Goal: Task Accomplishment & Management: Use online tool/utility

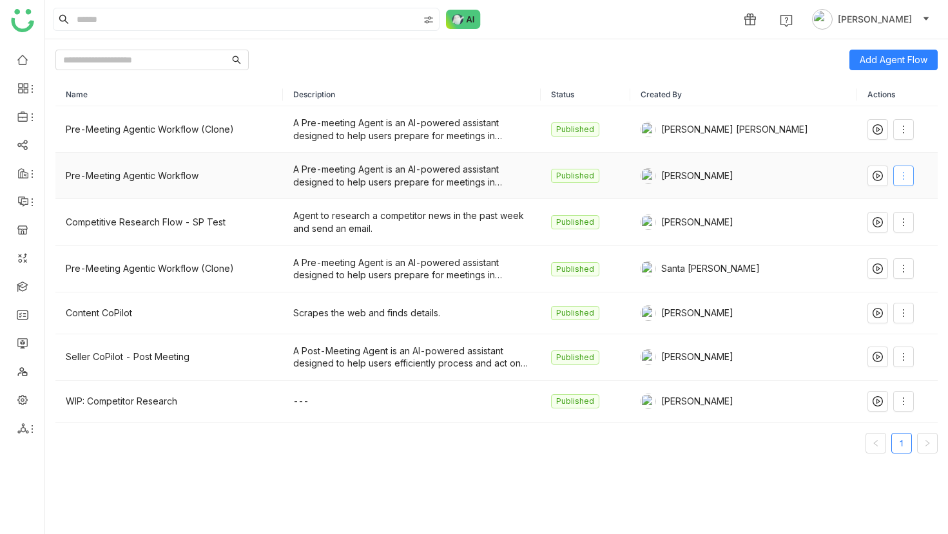
click at [899, 173] on icon at bounding box center [904, 176] width 10 height 10
click at [882, 268] on li "Clone" at bounding box center [868, 276] width 77 height 24
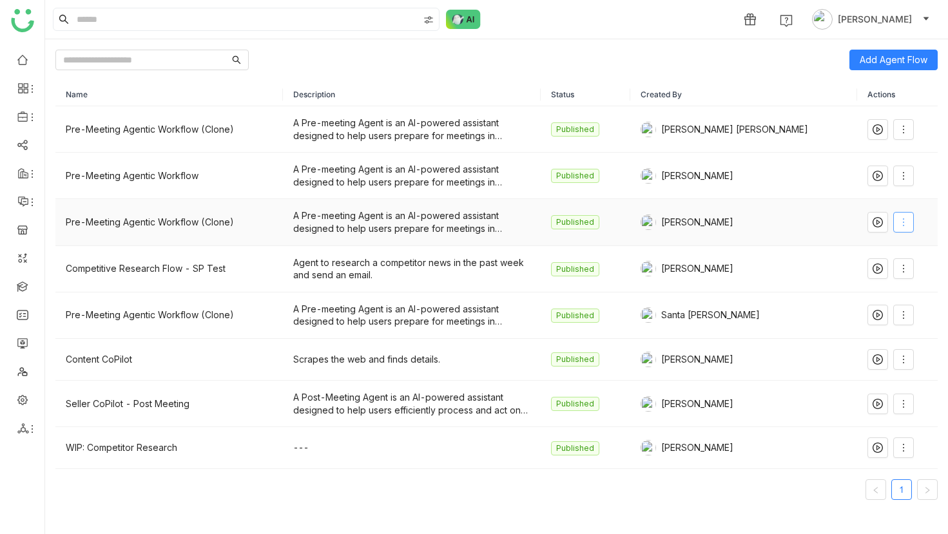
click at [903, 222] on span at bounding box center [903, 222] width 19 height 10
click at [889, 246] on li "Edit" at bounding box center [868, 249] width 77 height 24
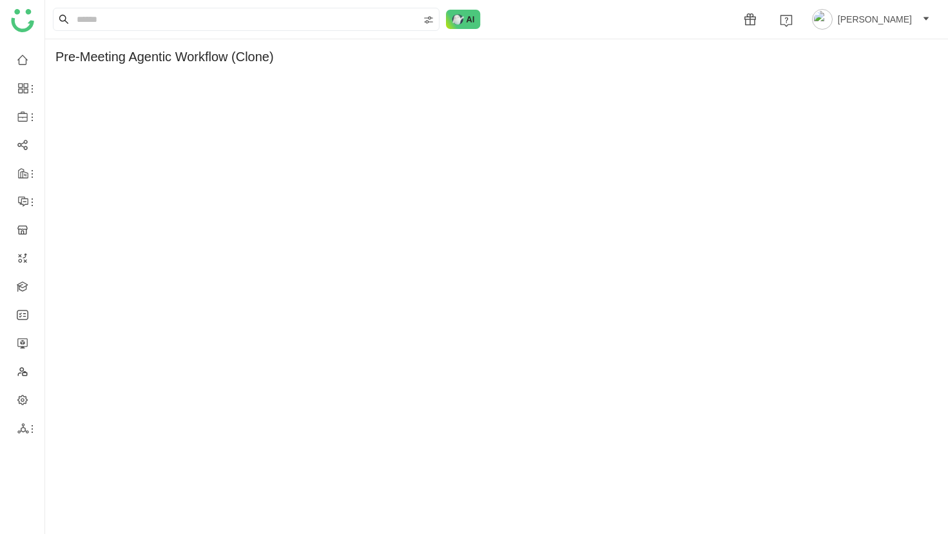
click at [246, 62] on div "Pre-Meeting Agentic Workflow (Clone)" at bounding box center [164, 57] width 219 height 15
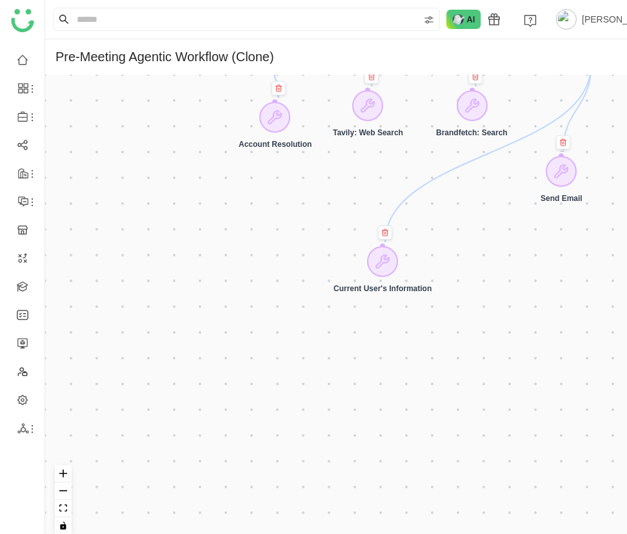
drag, startPoint x: 487, startPoint y: 209, endPoint x: 384, endPoint y: 299, distance: 137.5
click at [384, 294] on div "Current User's Information" at bounding box center [382, 289] width 98 height 9
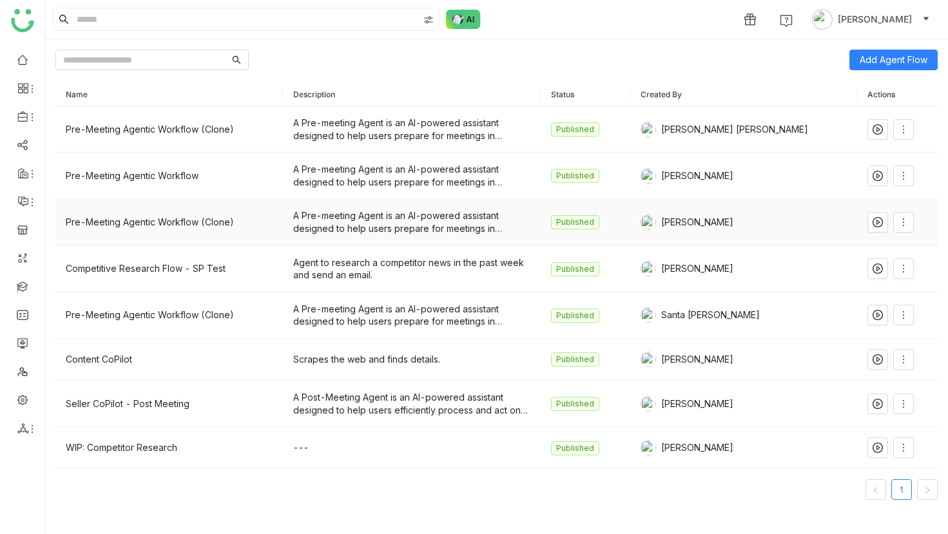
click at [163, 223] on div "Pre-Meeting Agentic Workflow (Clone)" at bounding box center [169, 222] width 207 height 14
click at [900, 220] on icon at bounding box center [904, 222] width 10 height 10
click at [866, 295] on span "Rename" at bounding box center [860, 298] width 44 height 14
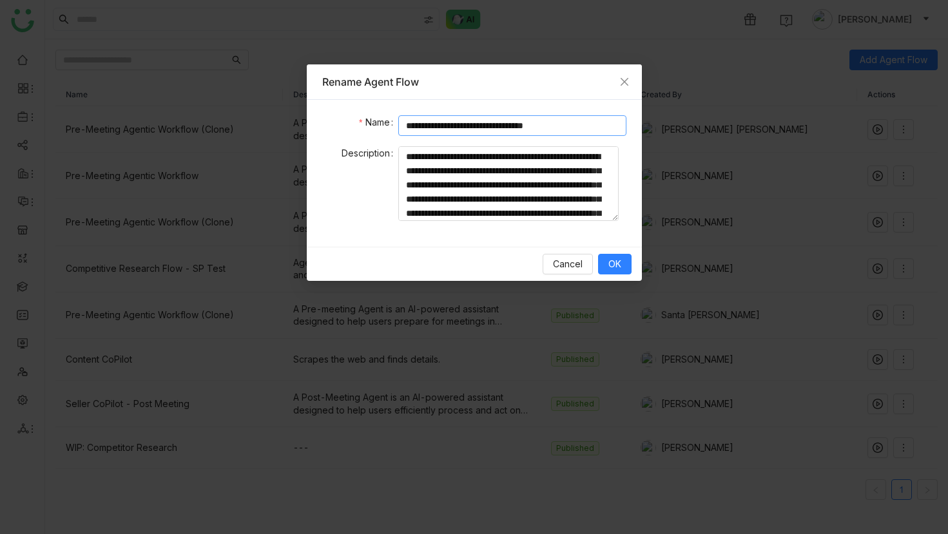
drag, startPoint x: 541, startPoint y: 127, endPoint x: 752, endPoint y: 121, distance: 210.9
click at [626, 128] on input "**********" at bounding box center [512, 125] width 228 height 21
type input "**********"
click at [602, 268] on button "OK" at bounding box center [615, 264] width 34 height 21
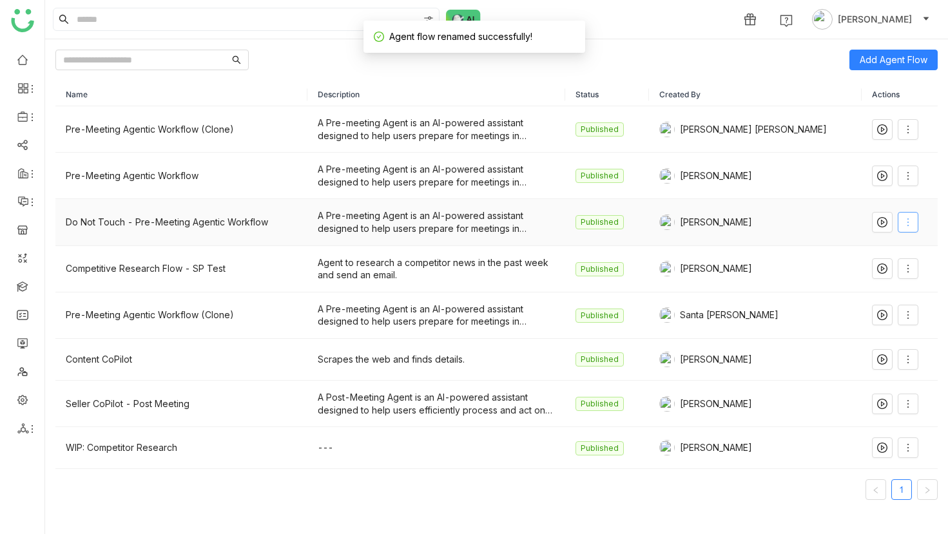
click at [904, 216] on button at bounding box center [908, 222] width 21 height 21
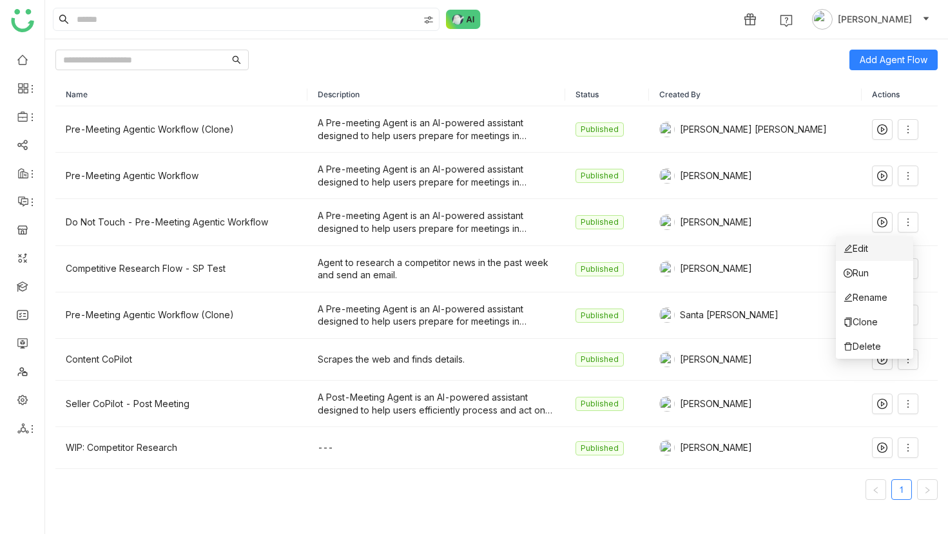
click at [900, 245] on li "Edit" at bounding box center [874, 249] width 77 height 24
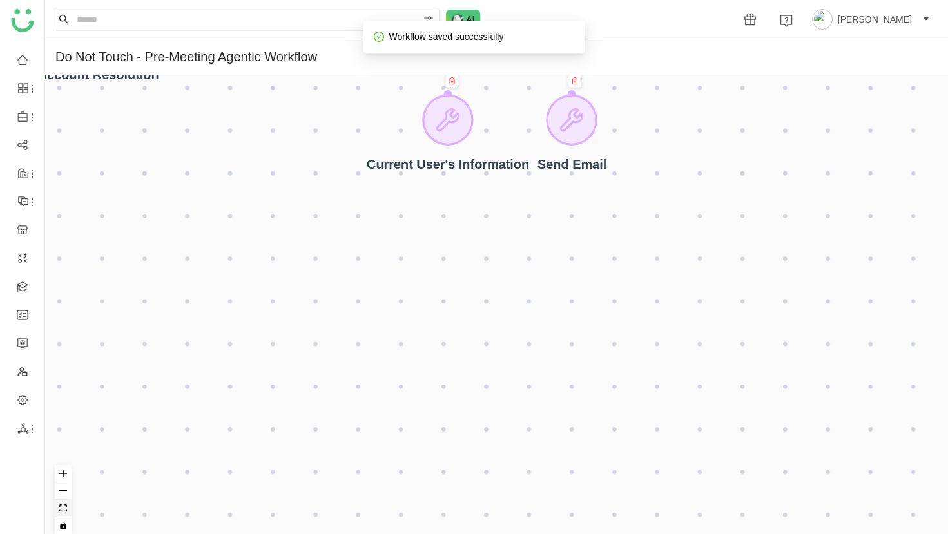
click at [61, 506] on icon "fit view" at bounding box center [63, 508] width 8 height 7
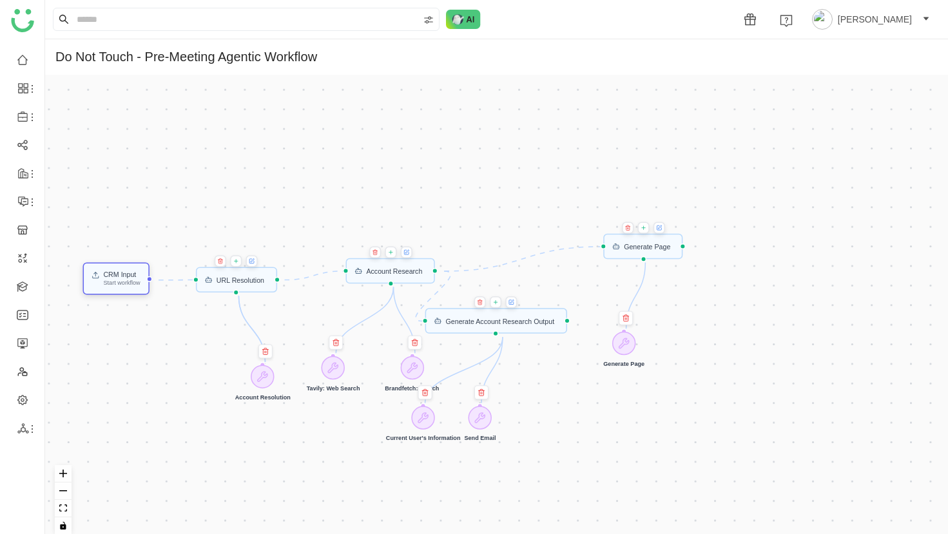
drag, startPoint x: 189, startPoint y: 204, endPoint x: 119, endPoint y: 277, distance: 101.2
click at [119, 277] on div "CRM Input" at bounding box center [121, 274] width 37 height 7
drag, startPoint x: 226, startPoint y: 280, endPoint x: 241, endPoint y: 272, distance: 17.6
click at [241, 272] on div "URL Resolution" at bounding box center [257, 271] width 48 height 7
drag, startPoint x: 100, startPoint y: 284, endPoint x: 100, endPoint y: 277, distance: 7.7
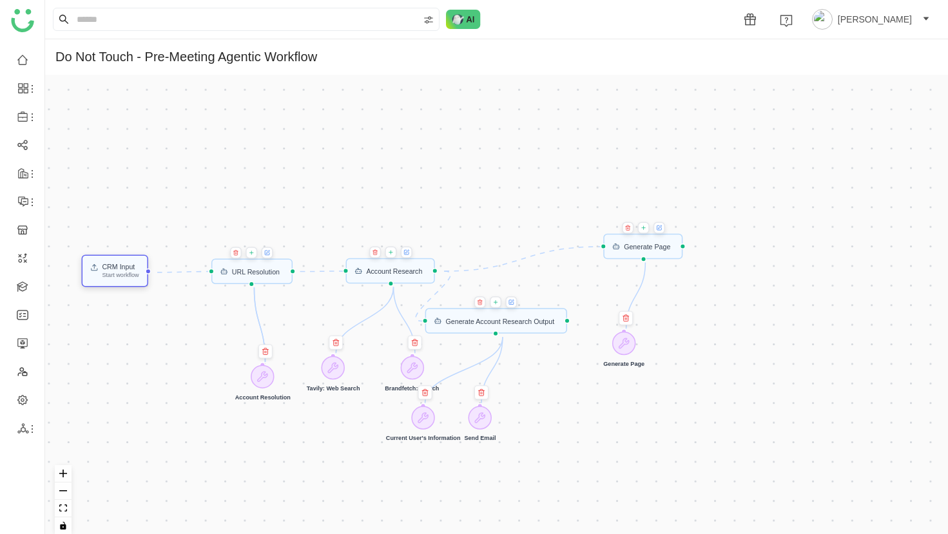
click at [100, 277] on div "CRM Input Start workflow" at bounding box center [114, 271] width 49 height 15
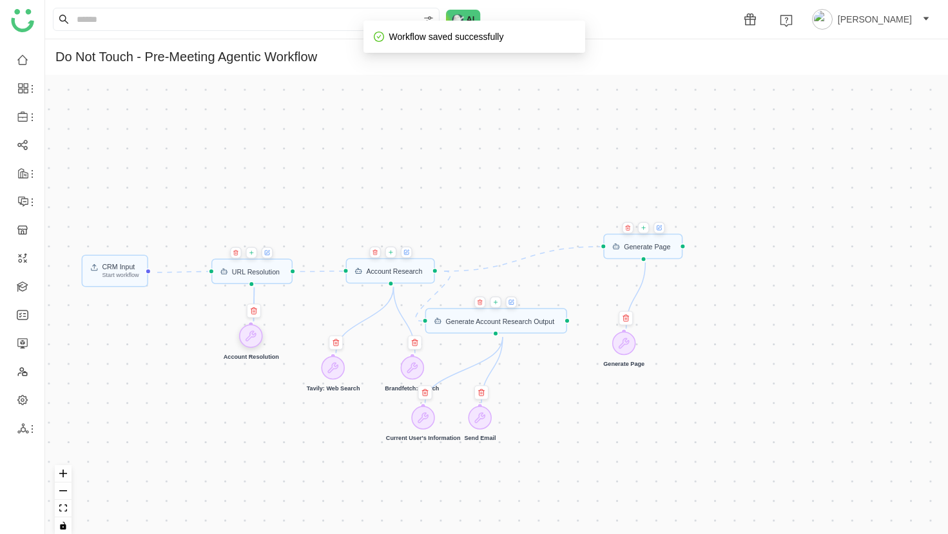
drag, startPoint x: 264, startPoint y: 375, endPoint x: 253, endPoint y: 334, distance: 42.2
click at [253, 334] on icon at bounding box center [251, 336] width 10 height 10
click at [357, 279] on div "Account Research" at bounding box center [386, 273] width 90 height 26
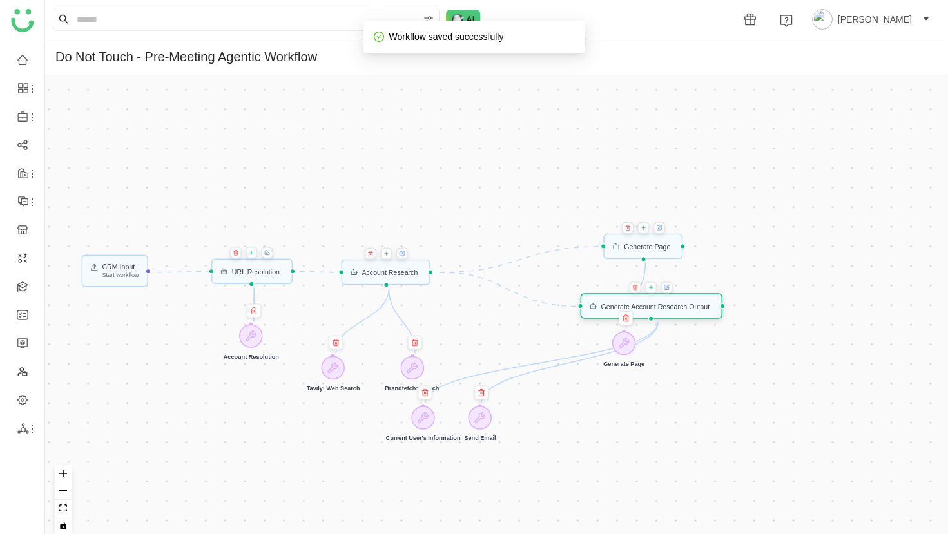
drag, startPoint x: 499, startPoint y: 333, endPoint x: 653, endPoint y: 318, distance: 154.8
click at [653, 318] on div "Generate Account Research Output" at bounding box center [652, 306] width 142 height 26
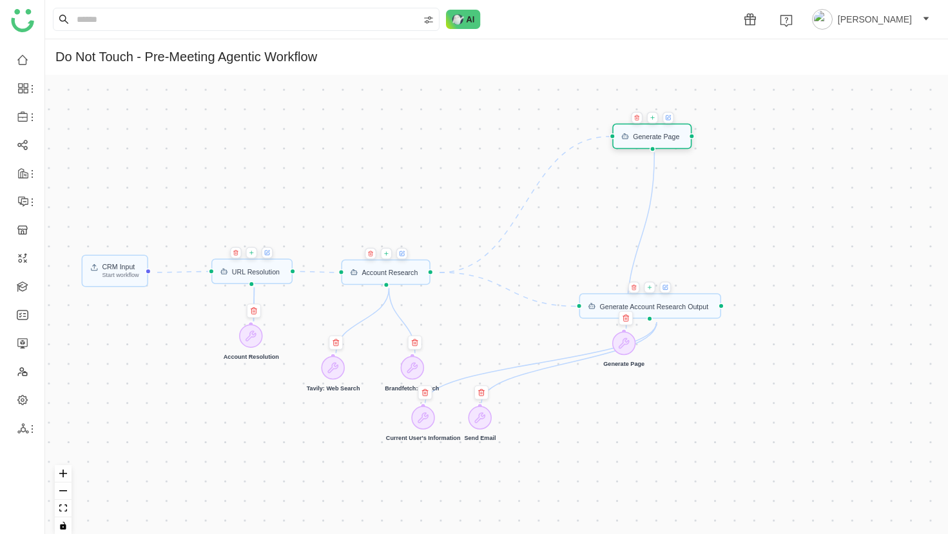
drag, startPoint x: 646, startPoint y: 253, endPoint x: 655, endPoint y: 142, distance: 110.6
click at [655, 142] on div "Generate Page" at bounding box center [652, 137] width 80 height 26
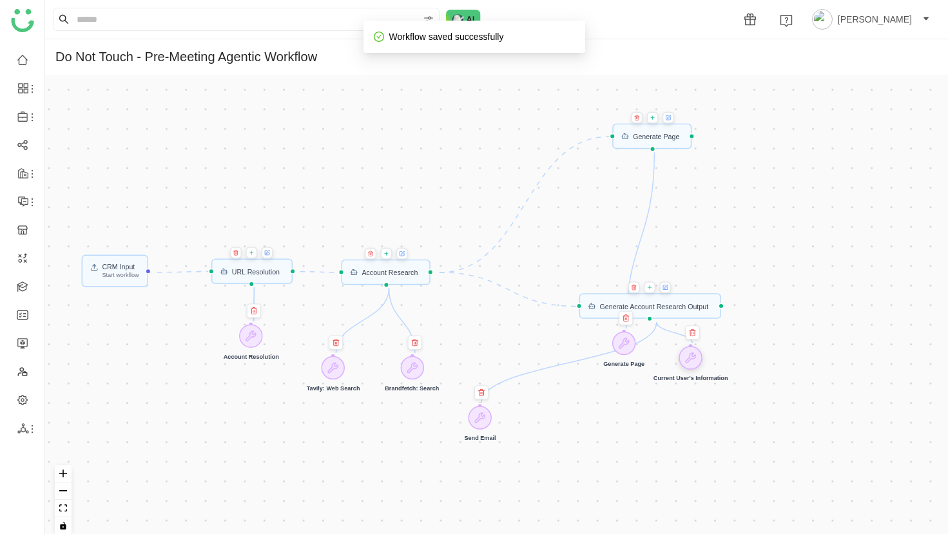
drag, startPoint x: 424, startPoint y: 422, endPoint x: 694, endPoint y: 362, distance: 276.0
click at [694, 362] on icon at bounding box center [691, 358] width 12 height 12
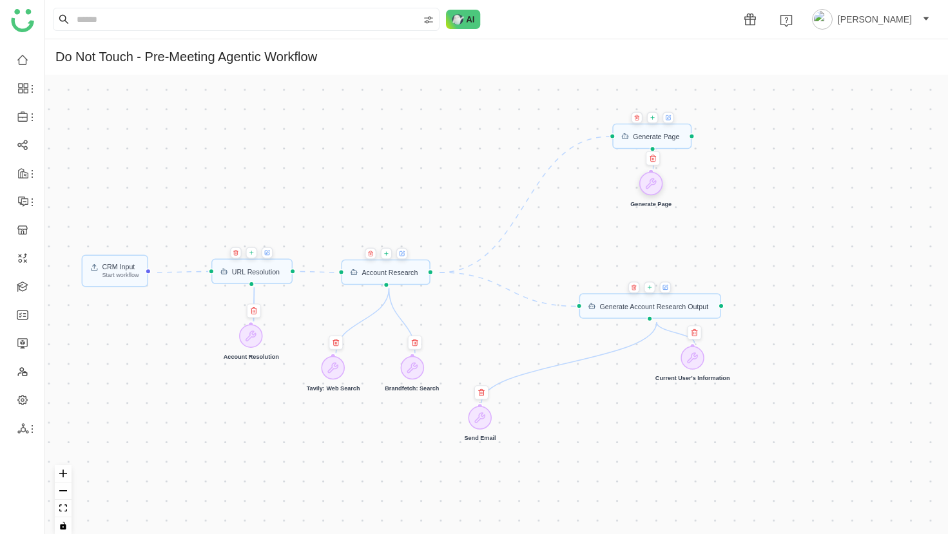
drag, startPoint x: 635, startPoint y: 347, endPoint x: 661, endPoint y: 187, distance: 161.9
click at [661, 187] on div at bounding box center [650, 183] width 23 height 23
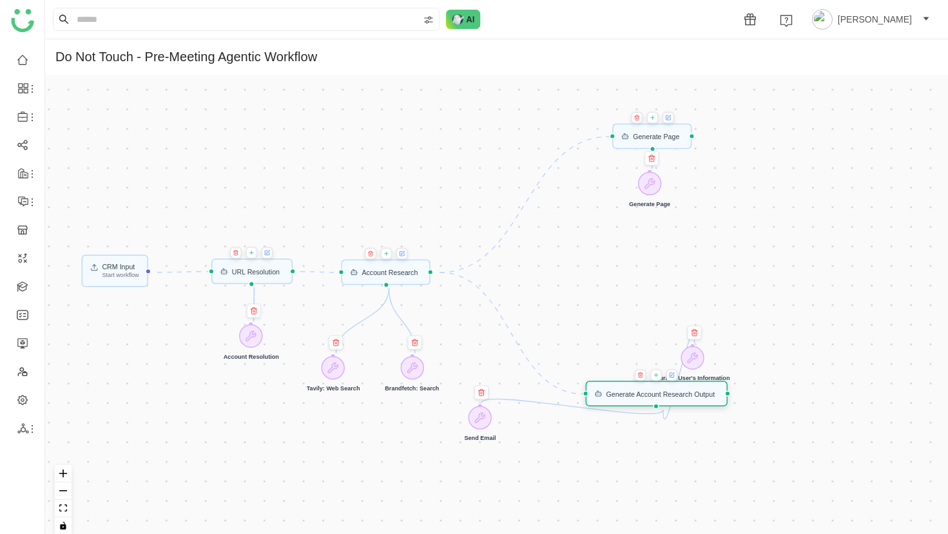
drag, startPoint x: 667, startPoint y: 308, endPoint x: 674, endPoint y: 396, distance: 87.9
click at [674, 396] on div "Generate Account Research Output" at bounding box center [661, 394] width 109 height 7
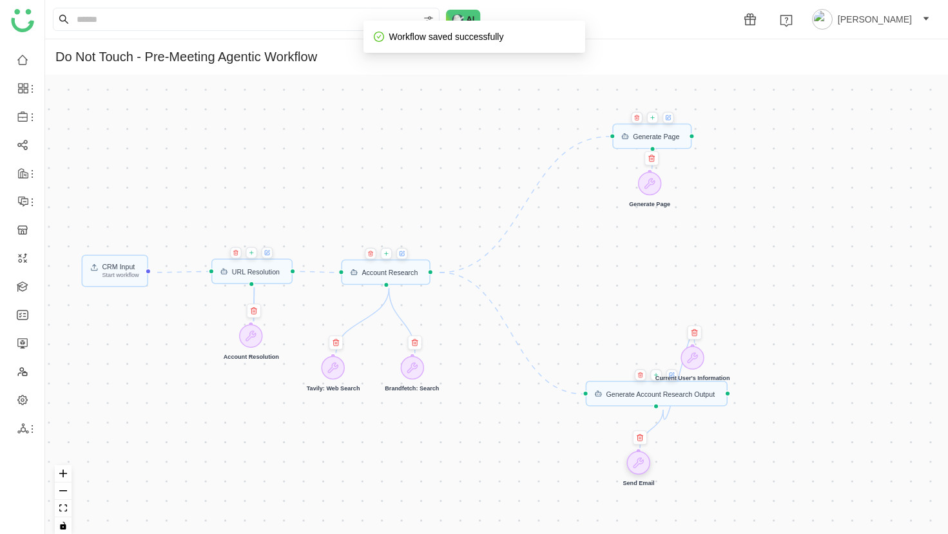
drag, startPoint x: 483, startPoint y: 423, endPoint x: 641, endPoint y: 469, distance: 164.9
click at [641, 469] on icon at bounding box center [639, 463] width 12 height 12
drag, startPoint x: 700, startPoint y: 362, endPoint x: 699, endPoint y: 468, distance: 106.4
click at [698, 468] on icon at bounding box center [692, 464] width 12 height 12
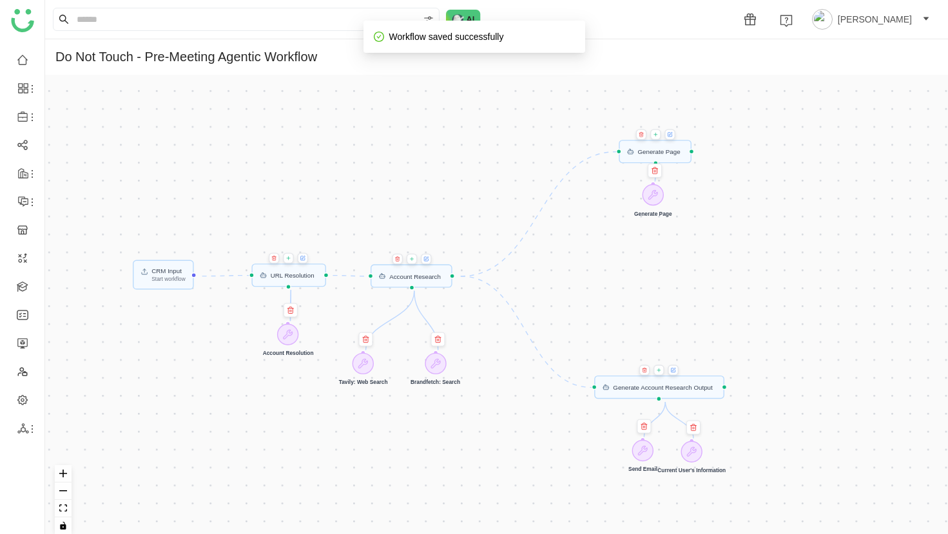
click at [689, 318] on div "CRM Input Start workflow Generate Page Generate Account Research Output URL Res…" at bounding box center [496, 310] width 903 height 470
drag, startPoint x: 357, startPoint y: 365, endPoint x: 385, endPoint y: 341, distance: 37.5
click at [385, 341] on div at bounding box center [391, 339] width 21 height 21
drag, startPoint x: 431, startPoint y: 363, endPoint x: 447, endPoint y: 339, distance: 28.4
click at [447, 339] on div at bounding box center [450, 339] width 21 height 21
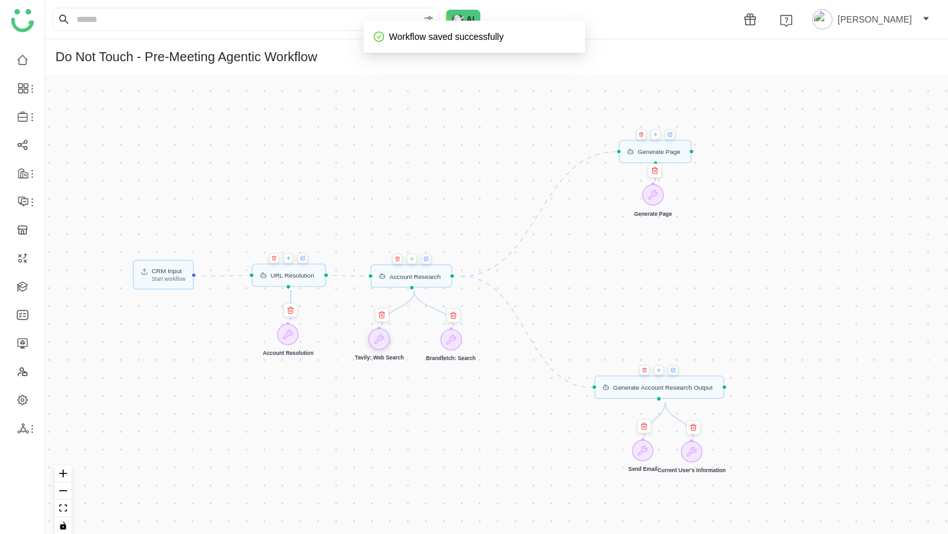
drag, startPoint x: 401, startPoint y: 342, endPoint x: 389, endPoint y: 342, distance: 12.2
click at [389, 342] on div at bounding box center [379, 339] width 21 height 21
click at [452, 340] on icon at bounding box center [447, 339] width 9 height 9
click at [491, 391] on div "CRM Input Start workflow Generate Page Generate Account Research Output URL Res…" at bounding box center [496, 310] width 903 height 470
click at [667, 391] on div "Generate Account Research Output" at bounding box center [662, 387] width 99 height 6
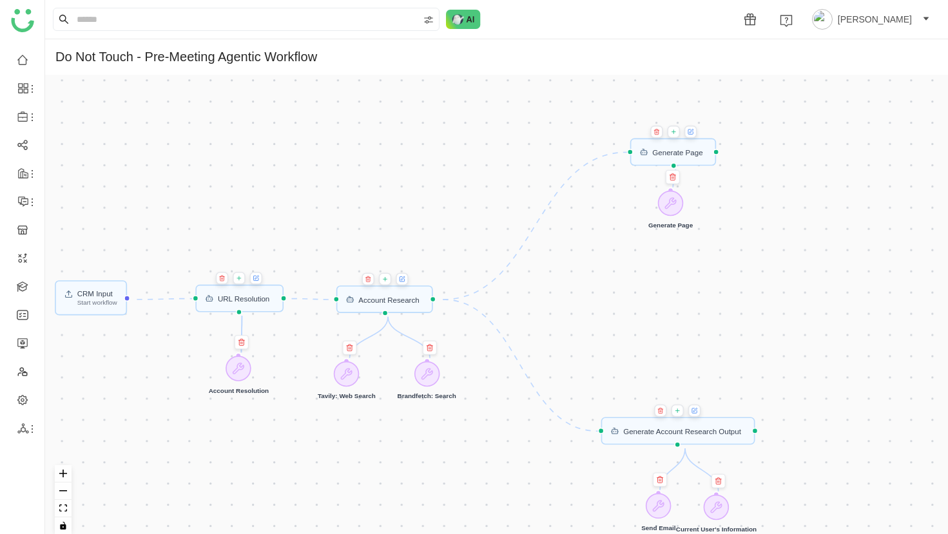
click at [692, 132] on icon at bounding box center [692, 132] width 4 height 4
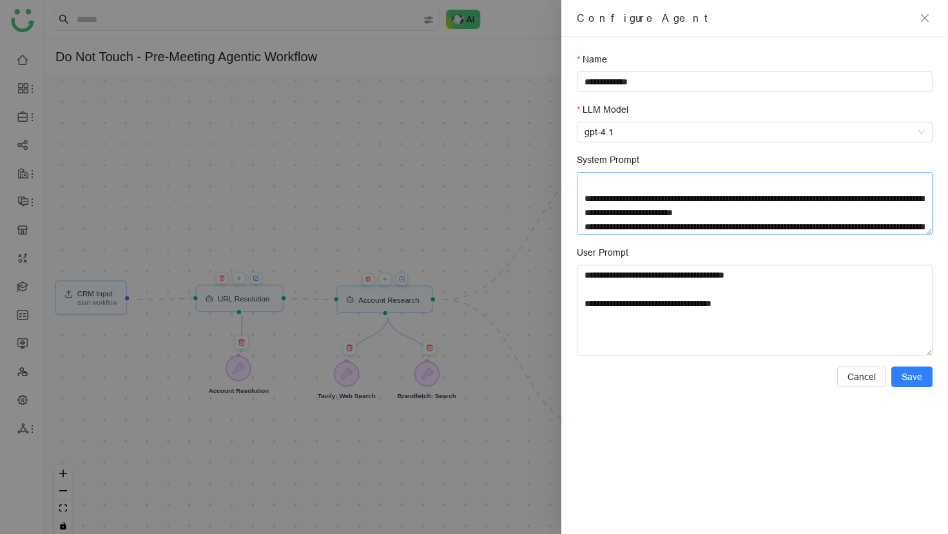
scroll to position [964, 0]
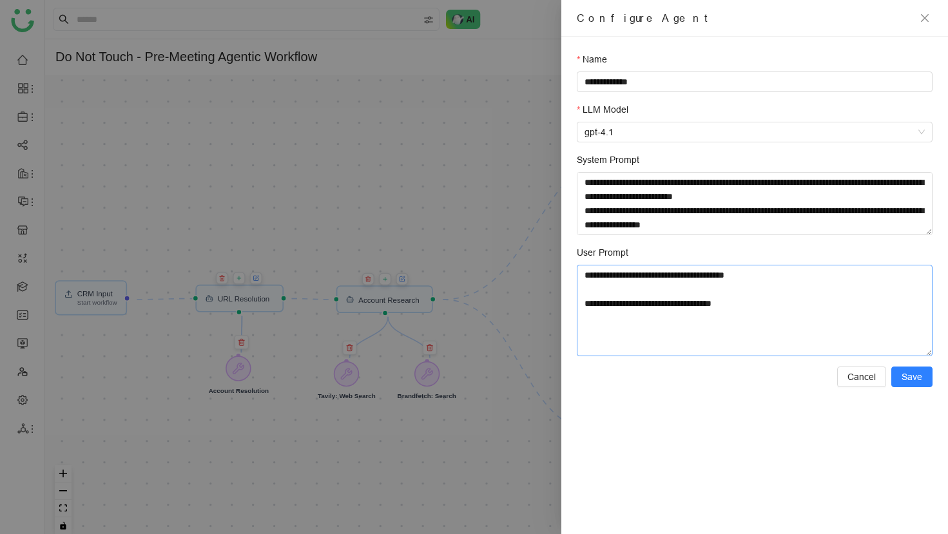
click at [826, 322] on textarea "**********" at bounding box center [755, 311] width 356 height 92
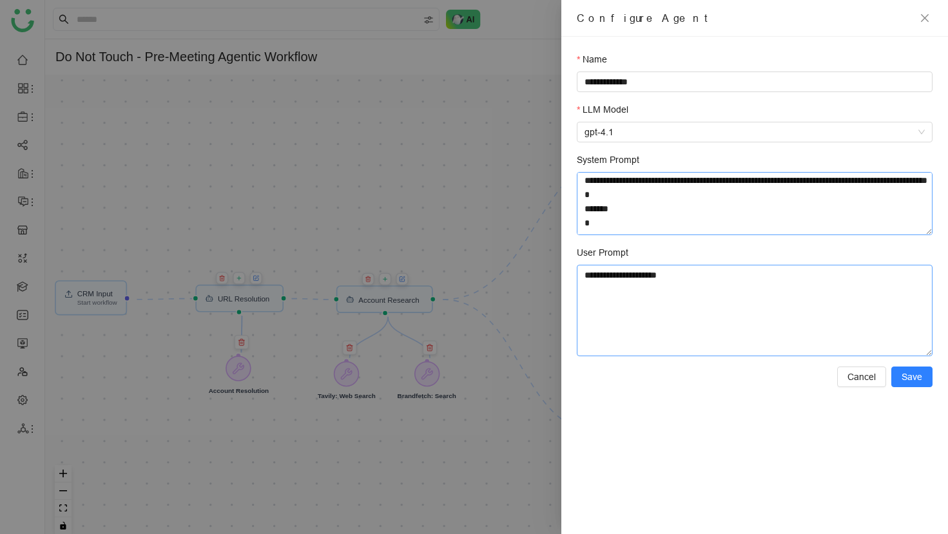
scroll to position [36, 0]
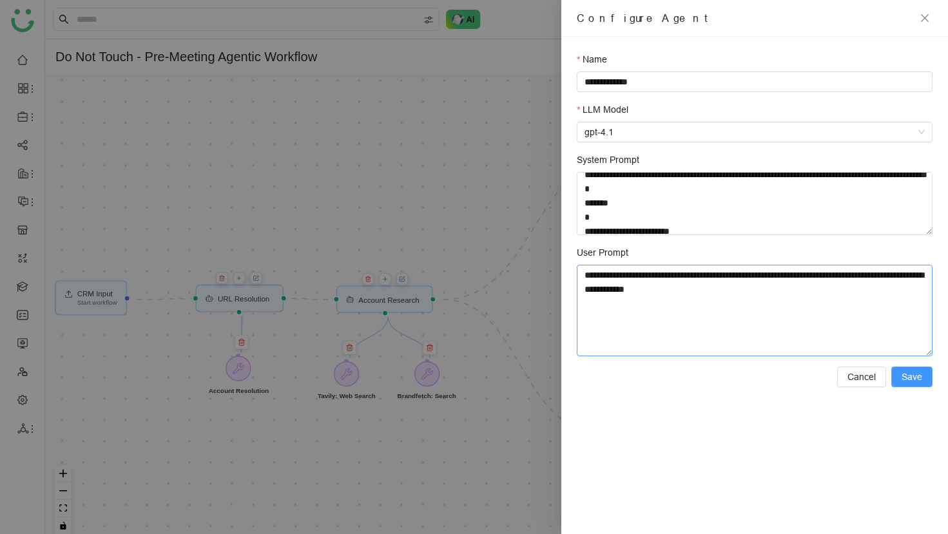
type textarea "**********"
click at [924, 380] on button "Save" at bounding box center [911, 377] width 41 height 21
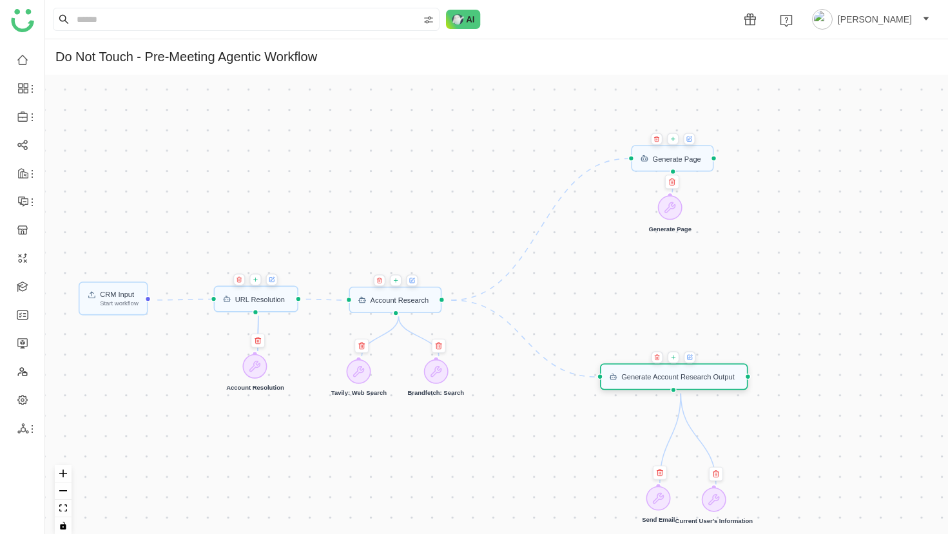
drag, startPoint x: 661, startPoint y: 429, endPoint x: 657, endPoint y: 380, distance: 49.1
click at [657, 380] on div "Generate Account Research Output" at bounding box center [677, 376] width 113 height 7
